Goal: Task Accomplishment & Management: Manage account settings

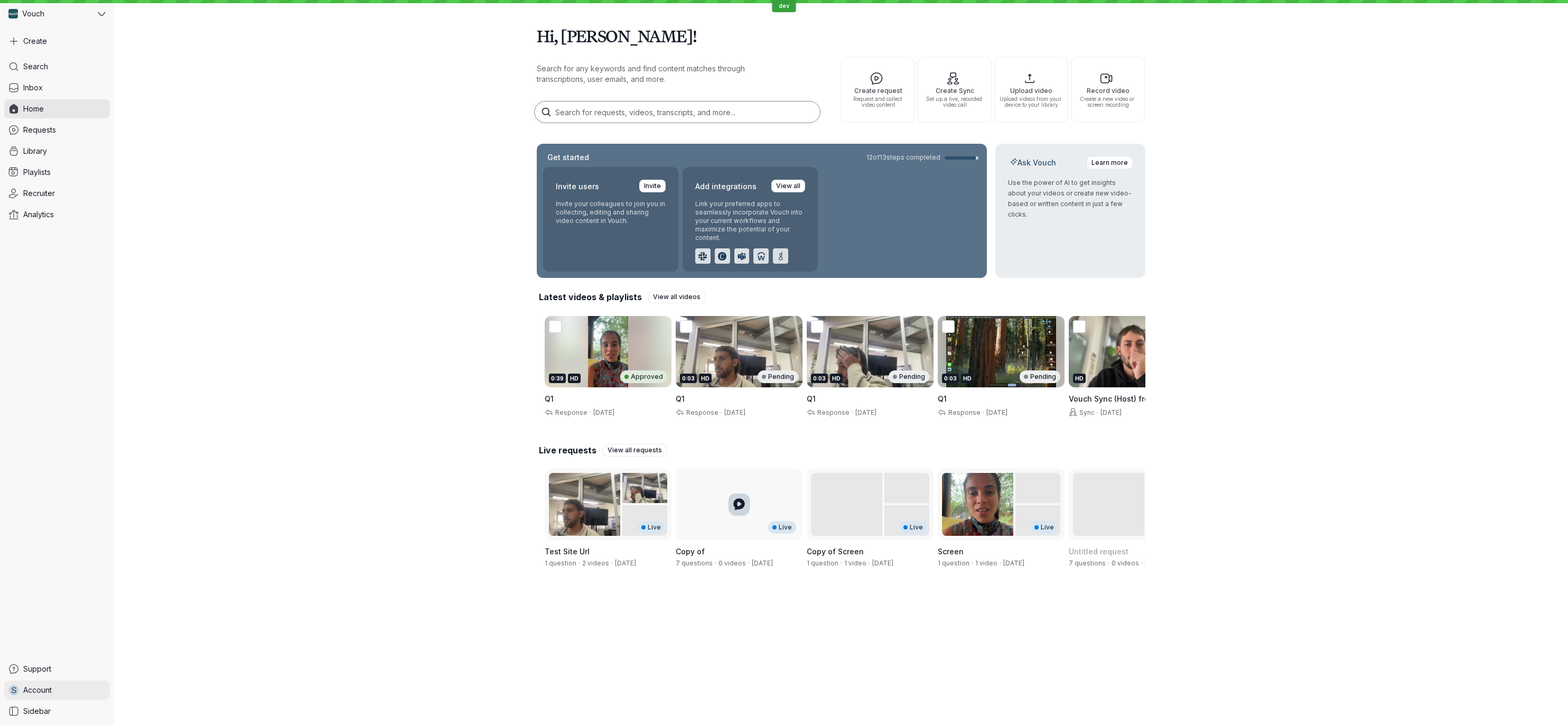
click at [35, 690] on span "Account" at bounding box center [37, 690] width 29 height 10
click at [142, 690] on span "Sign Out" at bounding box center [175, 687] width 106 height 10
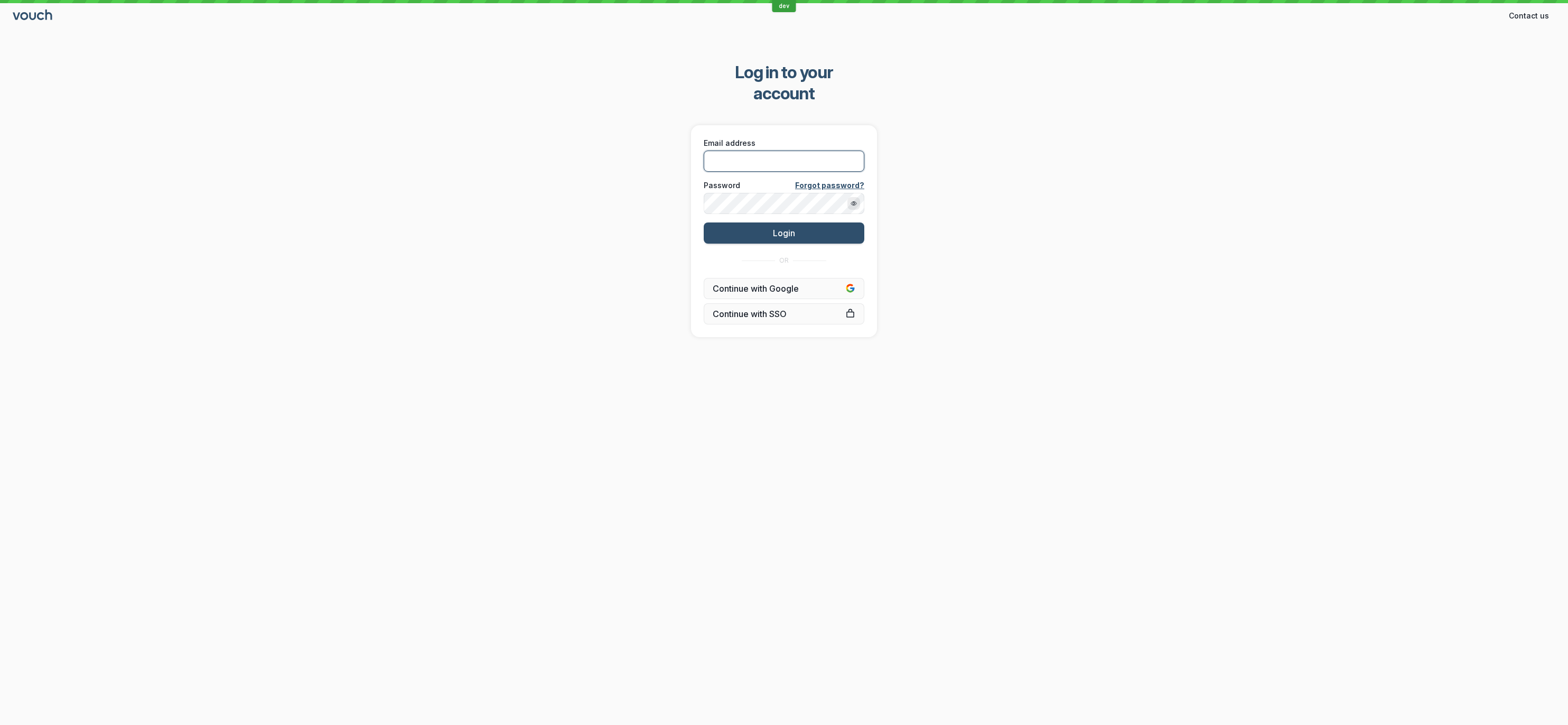
click at [764, 150] on input "Email address" at bounding box center [784, 161] width 161 height 21
type input "[PERSON_NAME][EMAIL_ADDRESS][DOMAIN_NAME]"
click at [903, 186] on div "Log in to your account Email address [PERSON_NAME][EMAIL_ADDRESS][DOMAIN_NAME] …" at bounding box center [784, 200] width 1568 height 309
